Goal: Task Accomplishment & Management: Use online tool/utility

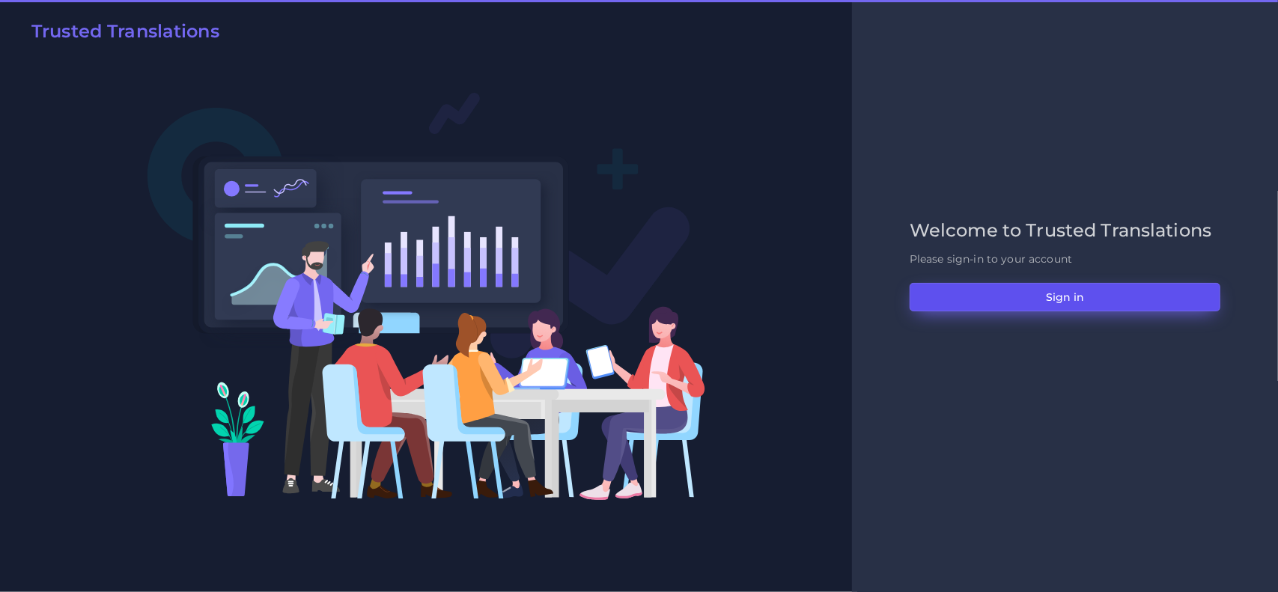
click at [998, 308] on button "Sign in" at bounding box center [1064, 297] width 311 height 28
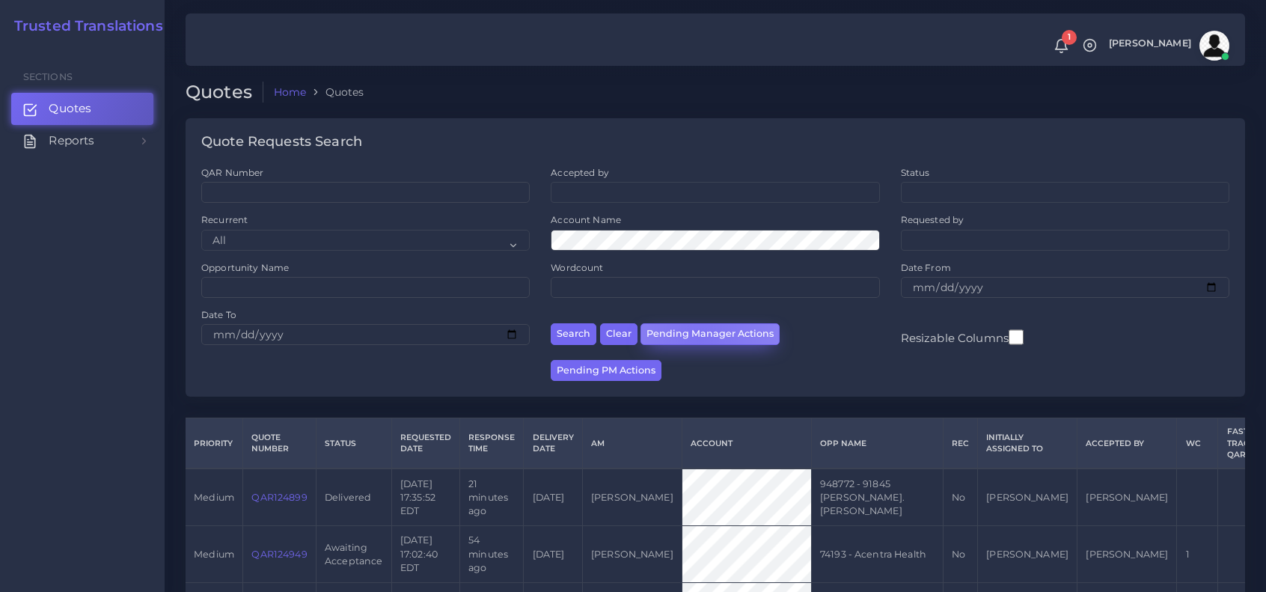
click at [698, 340] on button "Pending Manager Actions" at bounding box center [710, 334] width 139 height 22
select select "awaiting_manager_initial_review"
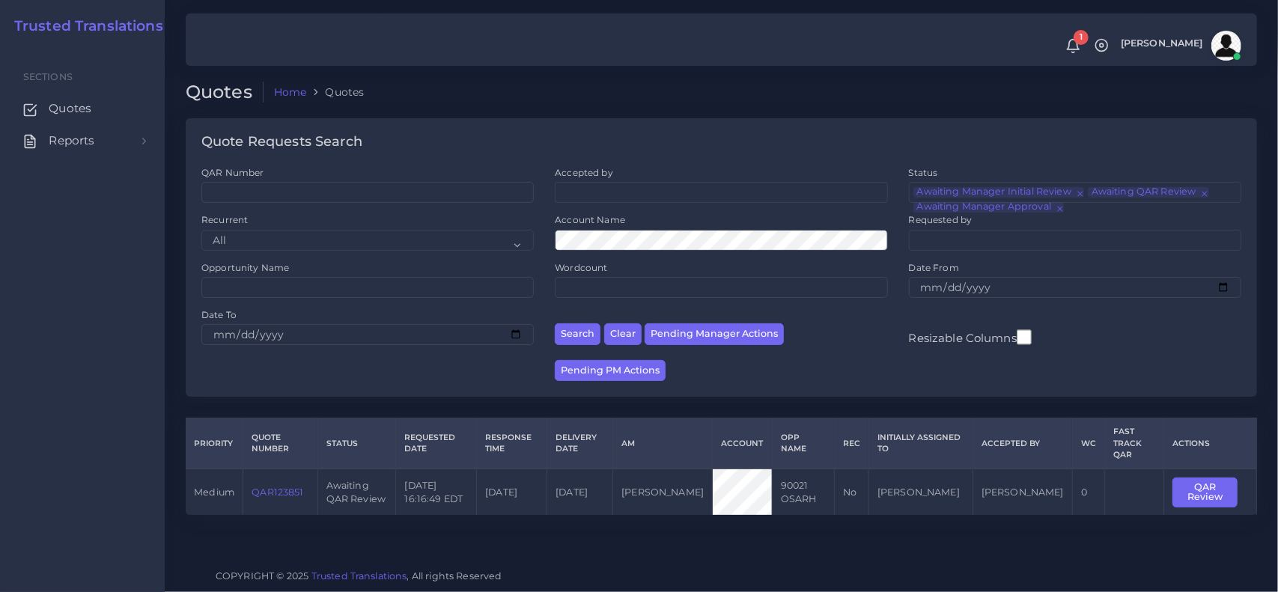
click at [317, 537] on div "Quotes Home Quotes Quote Requests Search QAR Number Accepted by All [PERSON_NAM…" at bounding box center [721, 278] width 1113 height 557
drag, startPoint x: 313, startPoint y: 481, endPoint x: 253, endPoint y: 483, distance: 59.9
click at [253, 483] on td "QAR123851" at bounding box center [280, 492] width 74 height 46
copy link "QAR123851"
